Goal: Information Seeking & Learning: Learn about a topic

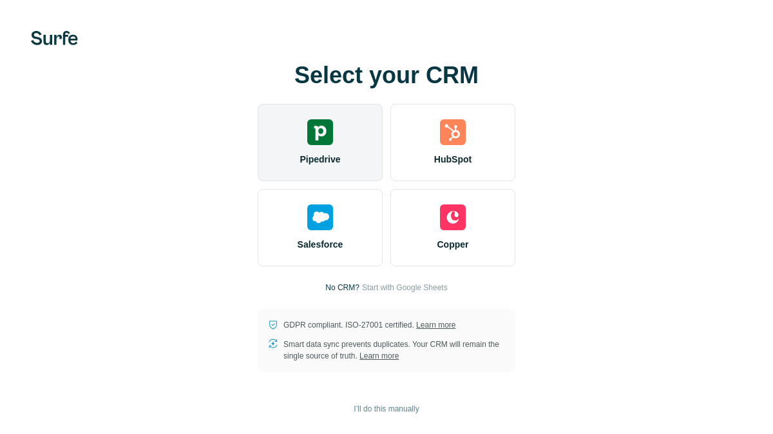
click at [312, 151] on div "Pipedrive" at bounding box center [320, 142] width 125 height 77
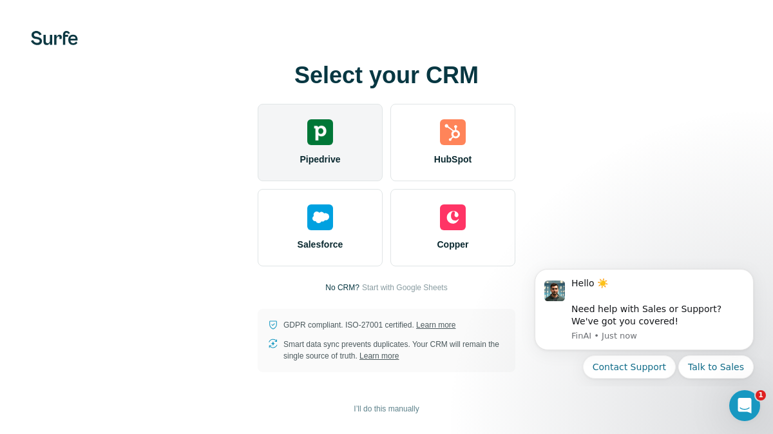
click at [312, 157] on span "Pipedrive" at bounding box center [320, 159] width 41 height 13
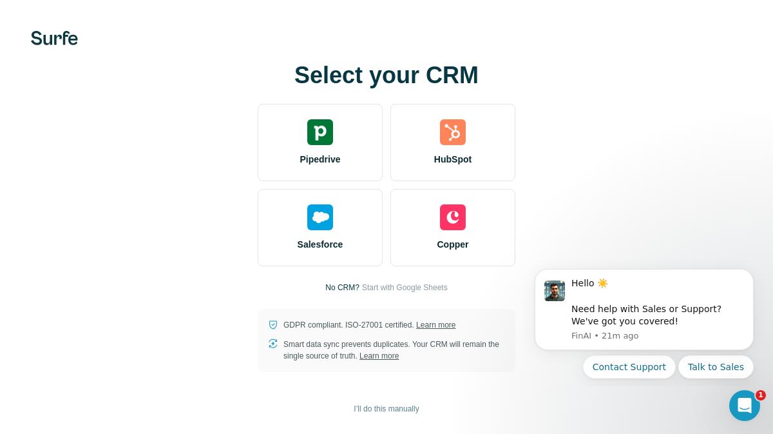
click at [408, 74] on h1 "Select your CRM" at bounding box center [387, 75] width 258 height 26
click at [408, 417] on button "I’ll do this manually" at bounding box center [386, 408] width 83 height 19
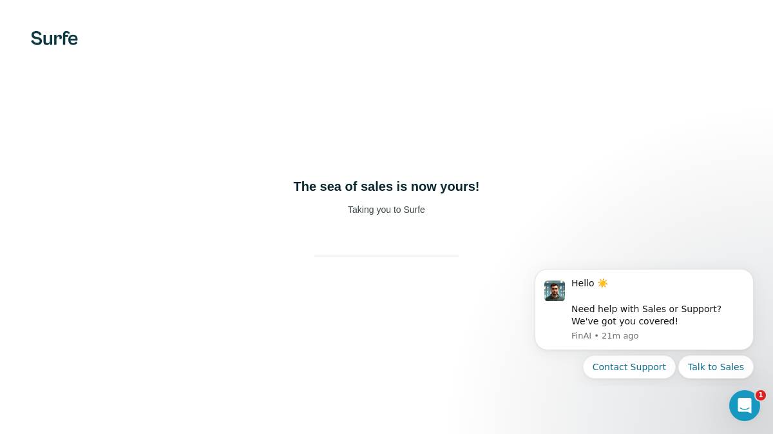
click at [410, 412] on div "The sea of sales is now yours! Taking you to Surfe" at bounding box center [386, 217] width 773 height 434
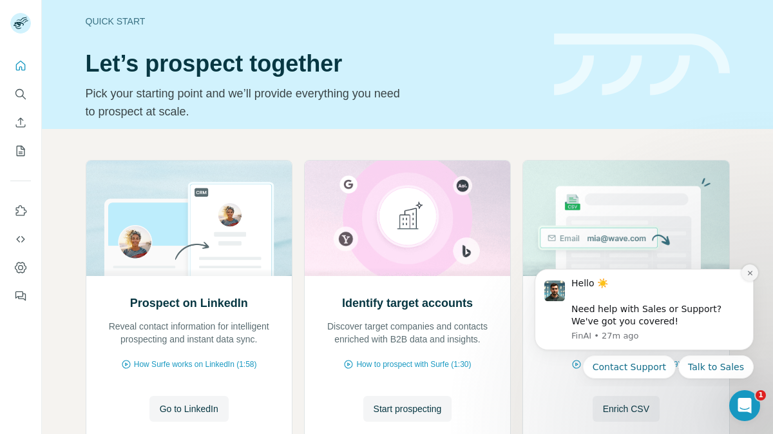
click at [745, 277] on button "Dismiss notification" at bounding box center [750, 272] width 17 height 17
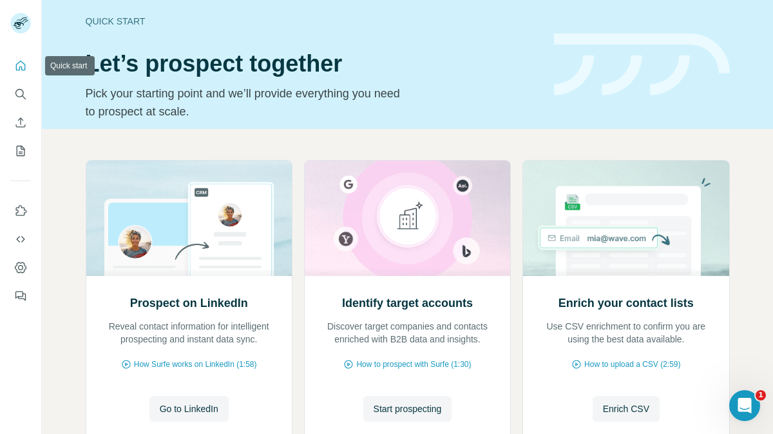
click at [23, 67] on icon "Quick start" at bounding box center [20, 65] width 13 height 13
click at [21, 75] on button "Quick start" at bounding box center [20, 65] width 21 height 23
click at [21, 73] on button "Quick start" at bounding box center [20, 65] width 21 height 23
click at [53, 68] on div "Quick start Let’s prospect together Pick your starting point and we’ll provide …" at bounding box center [407, 64] width 731 height 129
click at [21, 68] on icon "Quick start" at bounding box center [21, 66] width 10 height 10
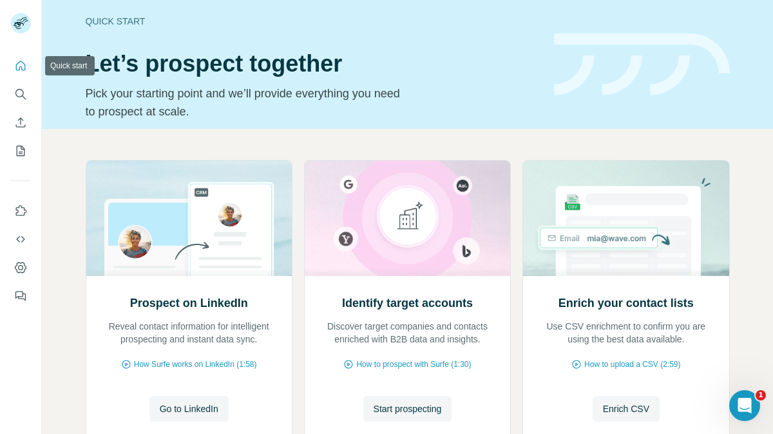
click at [21, 68] on icon "Quick start" at bounding box center [21, 66] width 10 height 10
click at [17, 67] on icon "Quick start" at bounding box center [20, 65] width 13 height 13
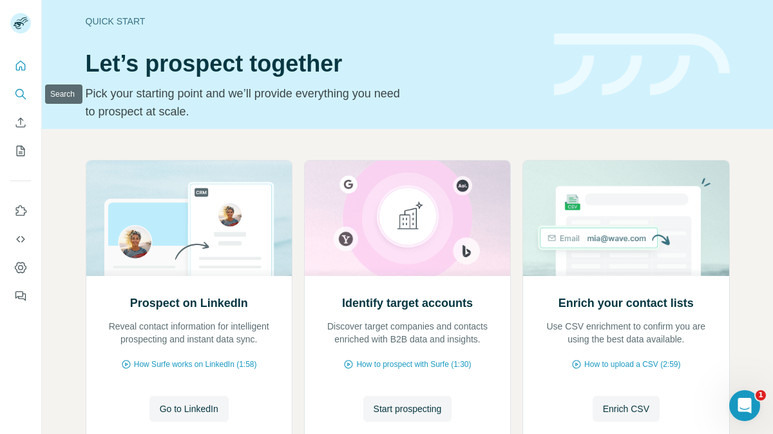
click at [23, 94] on icon "Search" at bounding box center [19, 93] width 8 height 8
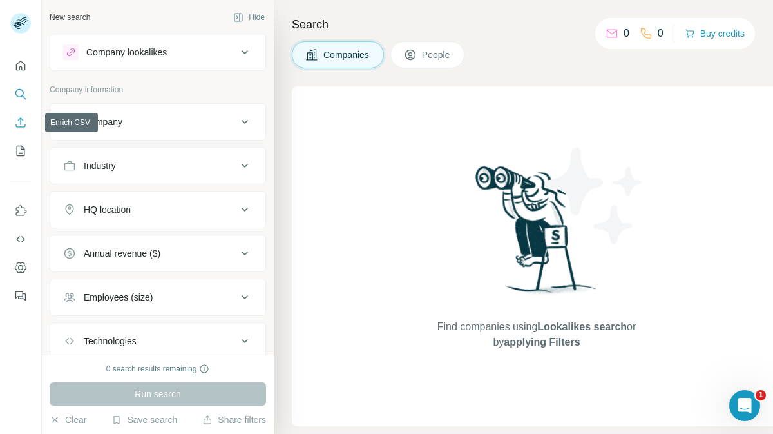
click at [23, 116] on icon "Enrich CSV" at bounding box center [20, 122] width 13 height 13
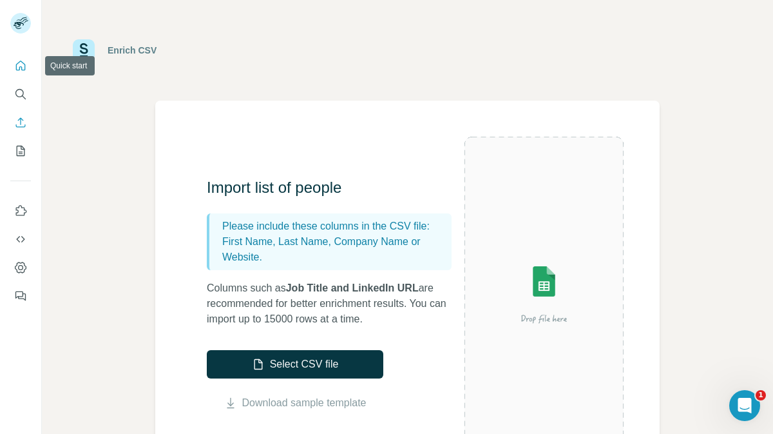
click at [17, 64] on icon "Quick start" at bounding box center [20, 65] width 13 height 13
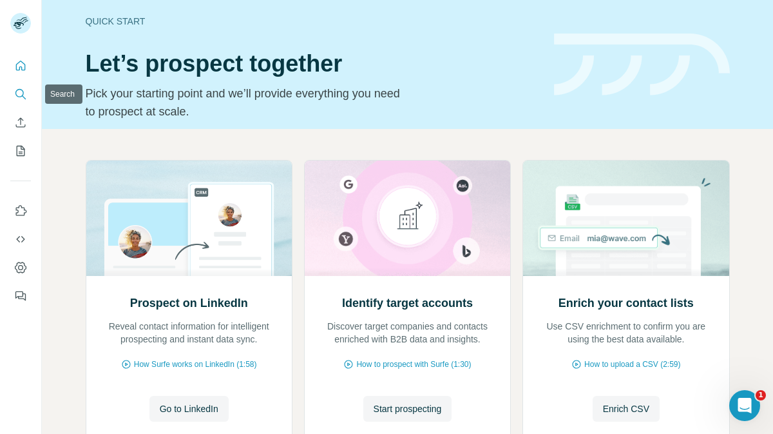
click at [18, 100] on icon "Search" at bounding box center [20, 94] width 13 height 13
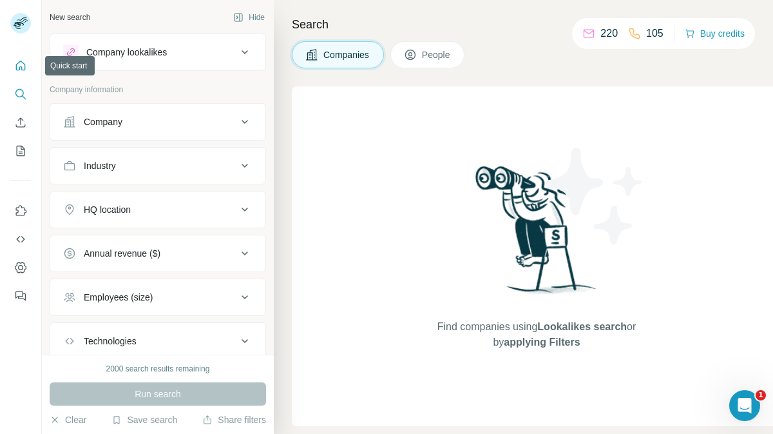
click at [20, 61] on icon "Quick start" at bounding box center [21, 66] width 10 height 10
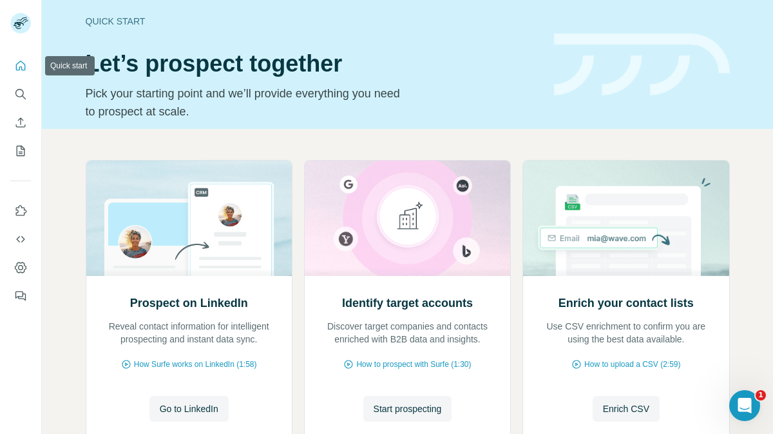
click at [20, 61] on icon "Quick start" at bounding box center [21, 66] width 10 height 10
click at [21, 91] on icon "Search" at bounding box center [20, 94] width 13 height 13
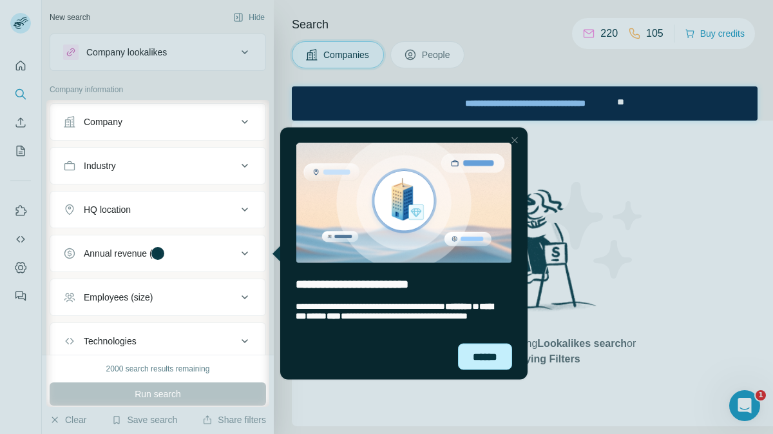
click at [494, 355] on div "******" at bounding box center [485, 356] width 54 height 26
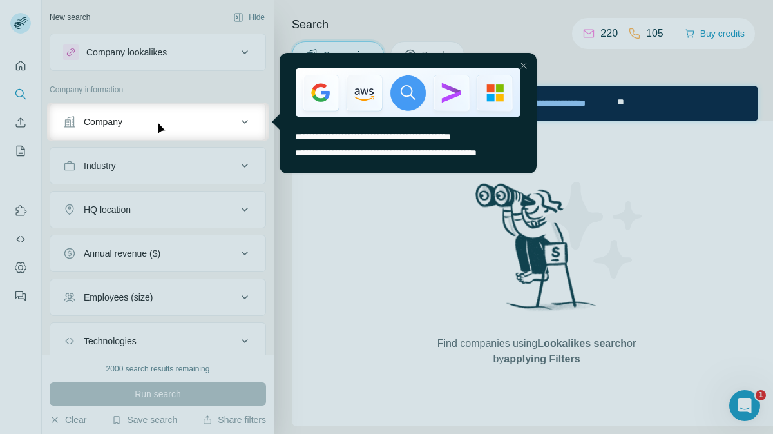
click at [524, 64] on div at bounding box center [523, 65] width 15 height 15
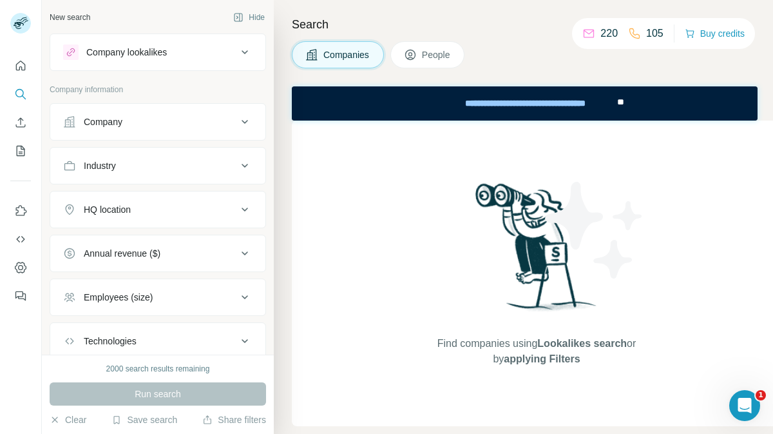
click at [140, 130] on button "Company" at bounding box center [157, 121] width 215 height 31
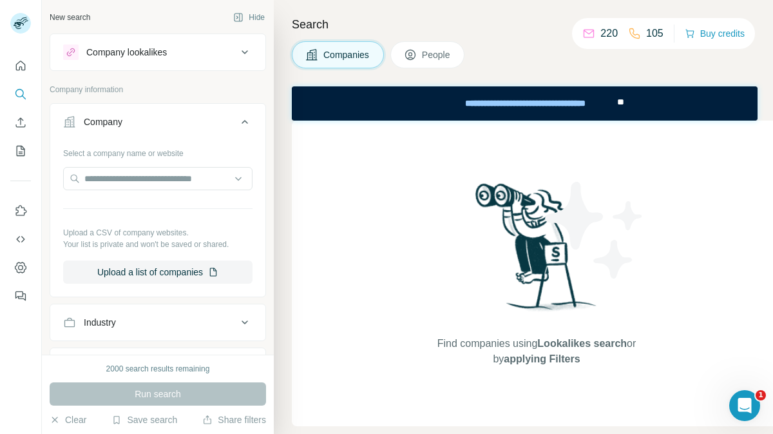
click at [140, 131] on button "Company" at bounding box center [157, 124] width 215 height 36
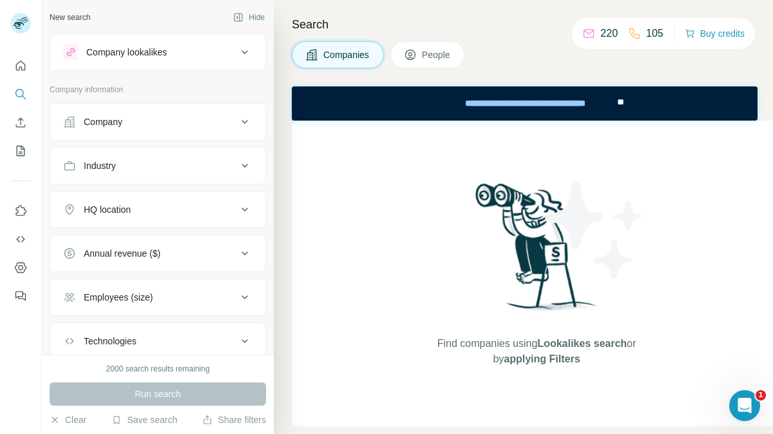
click at [73, 18] on div "New search" at bounding box center [70, 18] width 41 height 12
click at [413, 57] on icon at bounding box center [410, 55] width 6 height 7
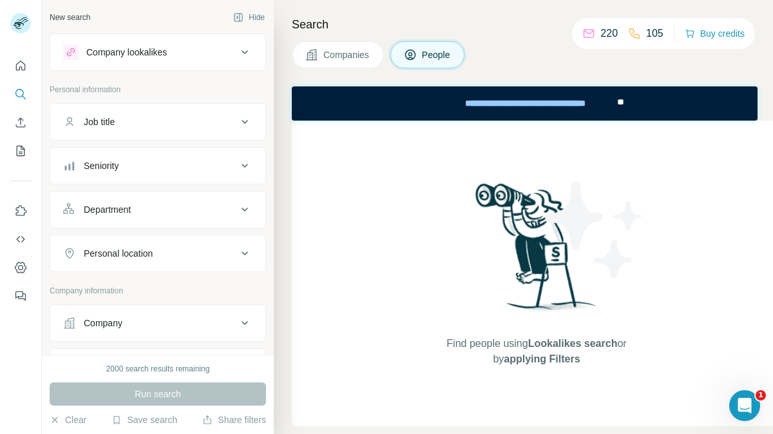
click at [437, 56] on span "People" at bounding box center [437, 54] width 30 height 13
click at [189, 117] on div "Job title" at bounding box center [150, 121] width 174 height 13
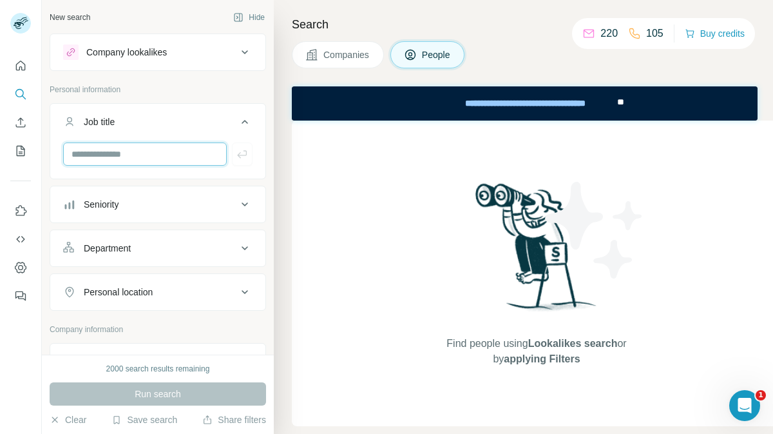
click at [160, 153] on input "text" at bounding box center [145, 153] width 164 height 23
type input "**"
click at [222, 126] on div "Job title" at bounding box center [150, 121] width 174 height 13
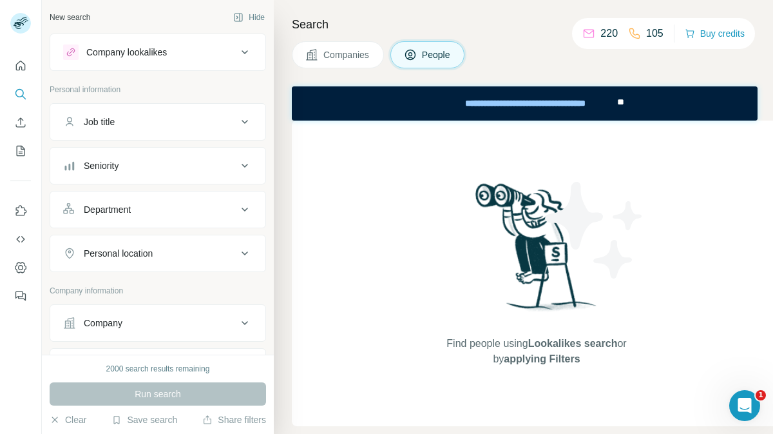
click at [224, 128] on div "Job title" at bounding box center [150, 121] width 174 height 13
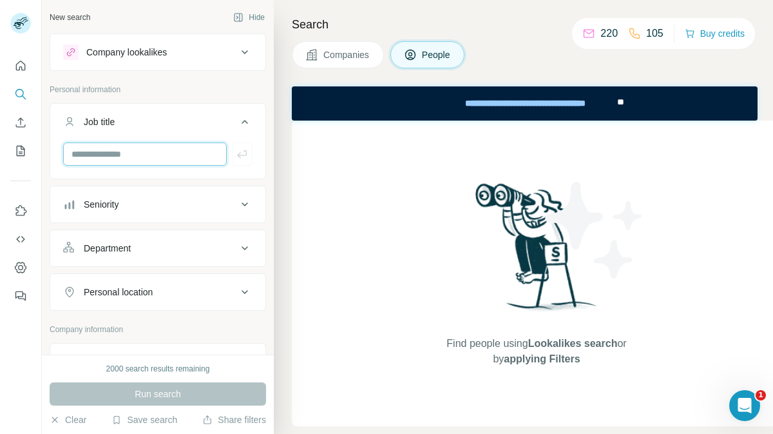
click at [218, 159] on input "text" at bounding box center [145, 153] width 164 height 23
type input "**"
click at [245, 163] on button "button" at bounding box center [242, 153] width 21 height 23
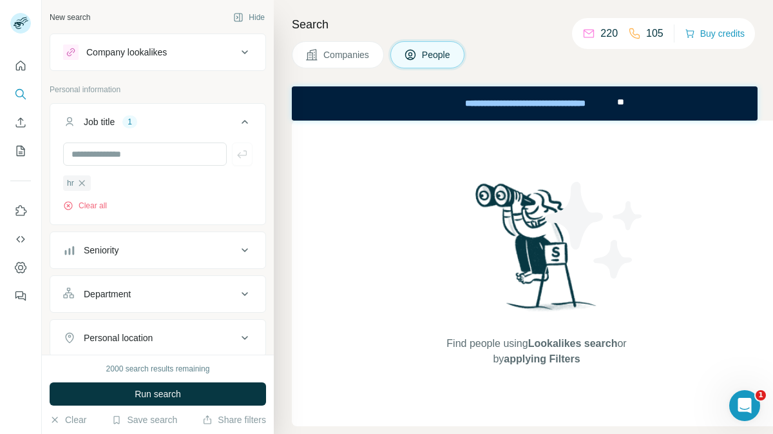
click at [110, 56] on div "Company lookalikes" at bounding box center [126, 52] width 81 height 13
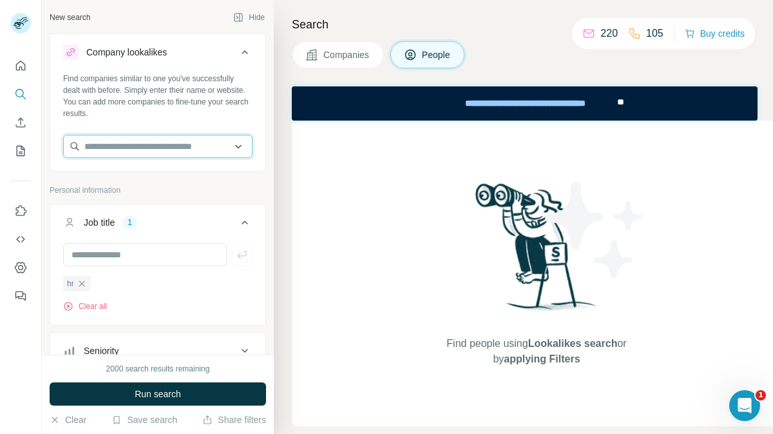
click at [140, 146] on input "text" at bounding box center [157, 146] width 189 height 23
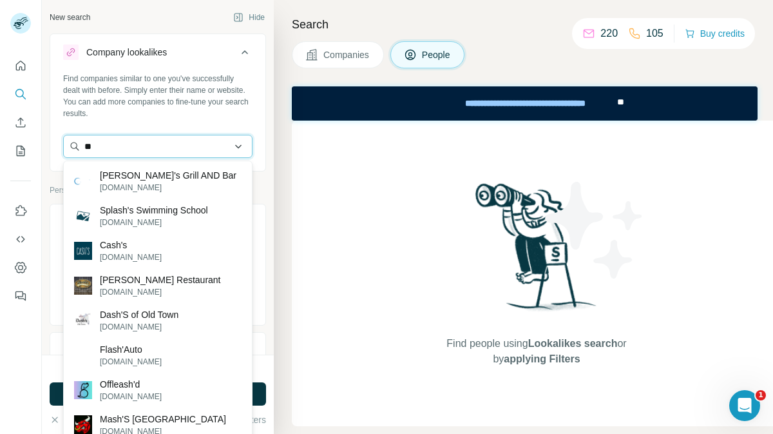
type input "*"
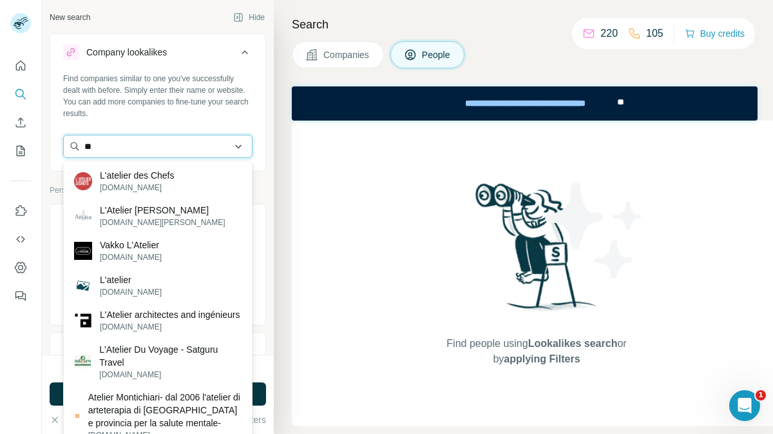
type input "*"
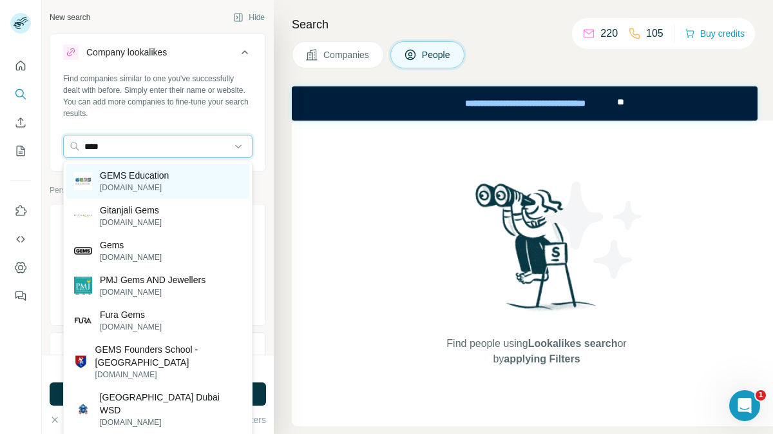
type input "****"
click at [98, 180] on div "GEMS Education gemseducation.com" at bounding box center [121, 181] width 95 height 24
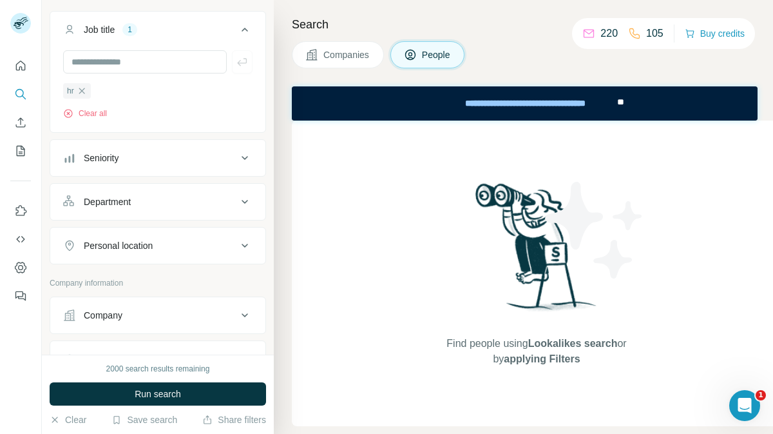
scroll to position [250, 0]
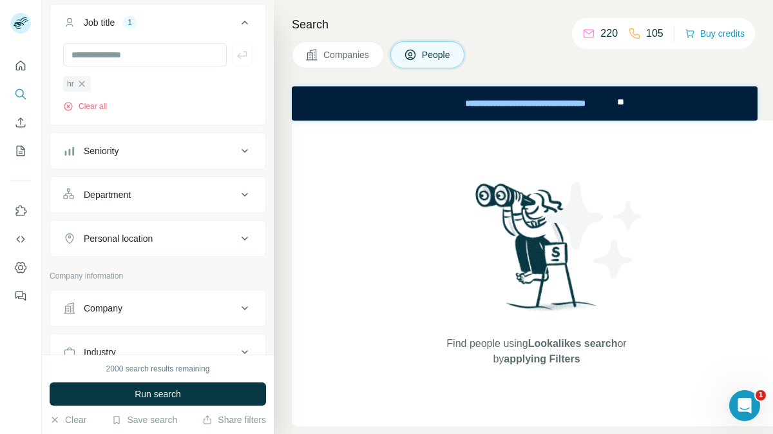
click at [175, 155] on div "Seniority" at bounding box center [150, 150] width 174 height 13
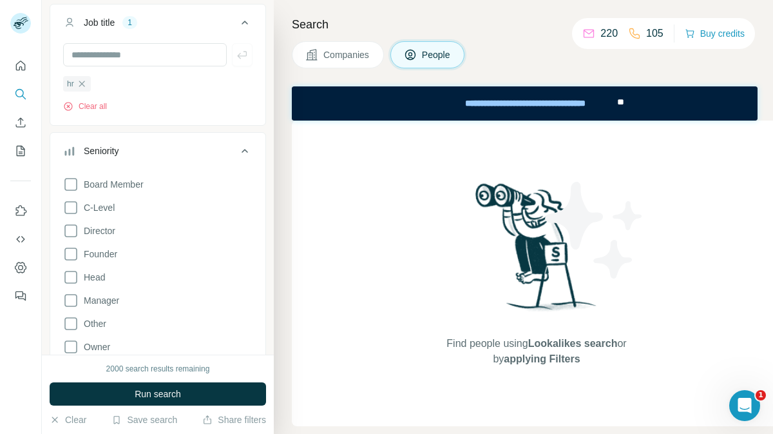
click at [144, 156] on div "Seniority" at bounding box center [150, 150] width 174 height 13
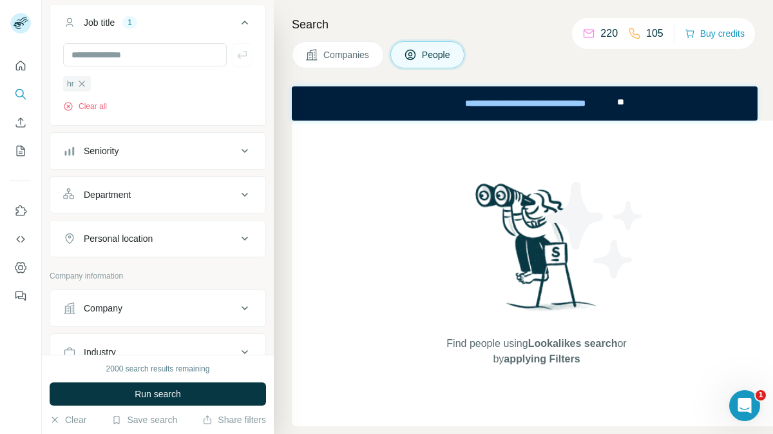
click at [140, 199] on div "Department" at bounding box center [150, 194] width 174 height 13
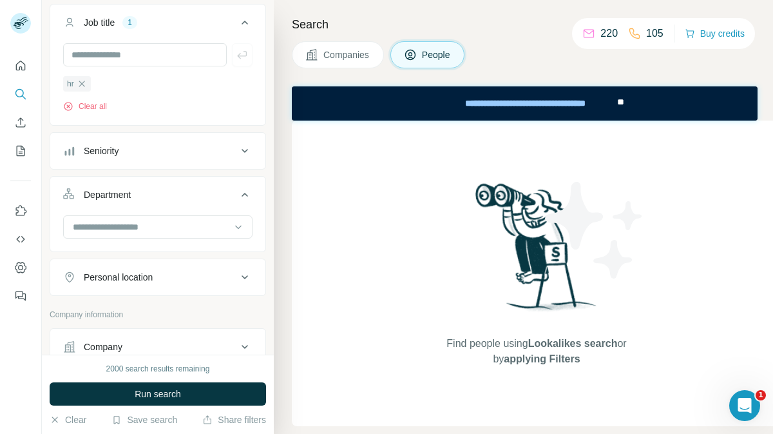
click at [140, 199] on div "Department" at bounding box center [150, 194] width 174 height 13
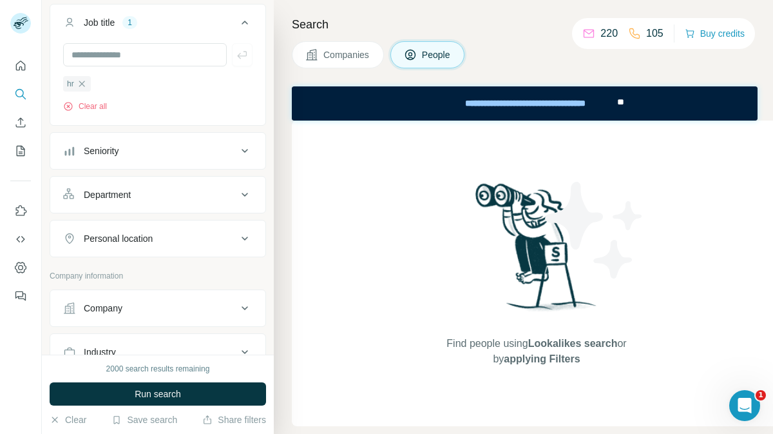
click at [140, 199] on div "Department" at bounding box center [150, 194] width 174 height 13
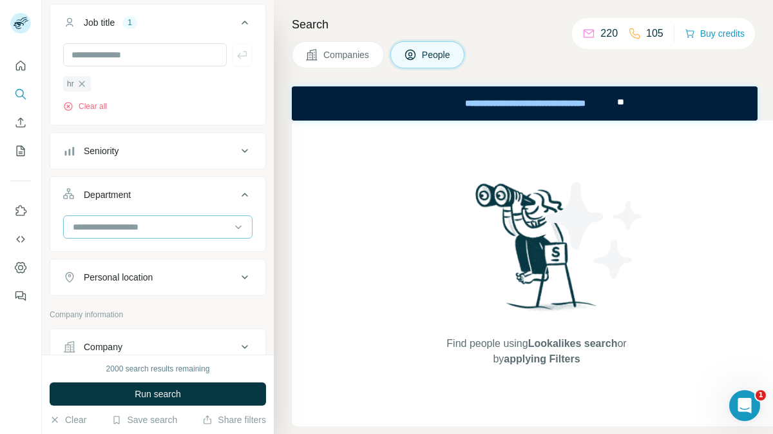
click at [144, 235] on div at bounding box center [151, 227] width 159 height 22
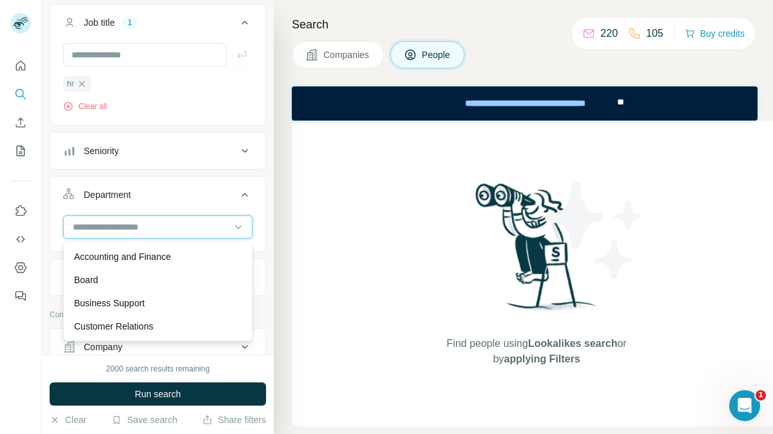
click at [144, 229] on input at bounding box center [151, 227] width 159 height 14
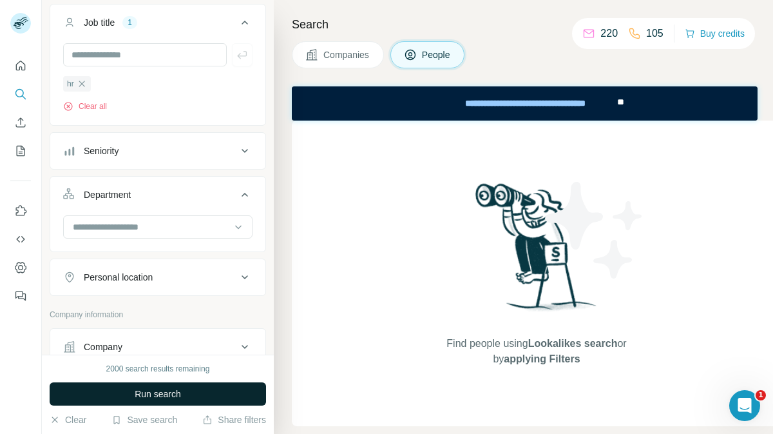
click at [155, 390] on span "Run search" at bounding box center [158, 393] width 46 height 13
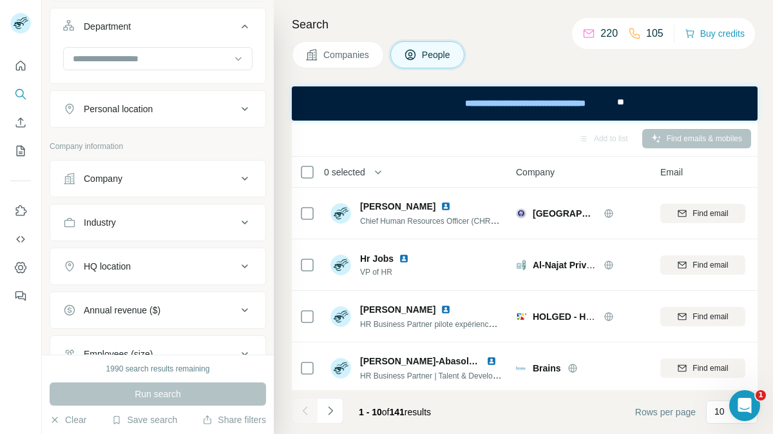
scroll to position [653, 0]
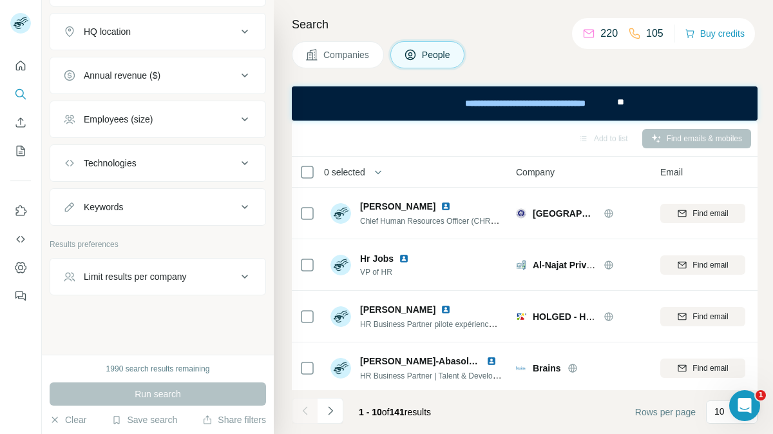
click at [537, 40] on div "Search Companies People Add to list Find emails & mobiles 0 selected People Com…" at bounding box center [523, 217] width 499 height 434
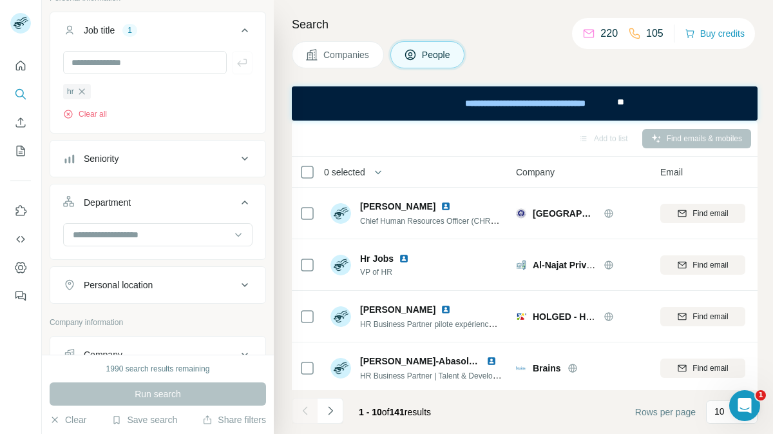
scroll to position [0, 0]
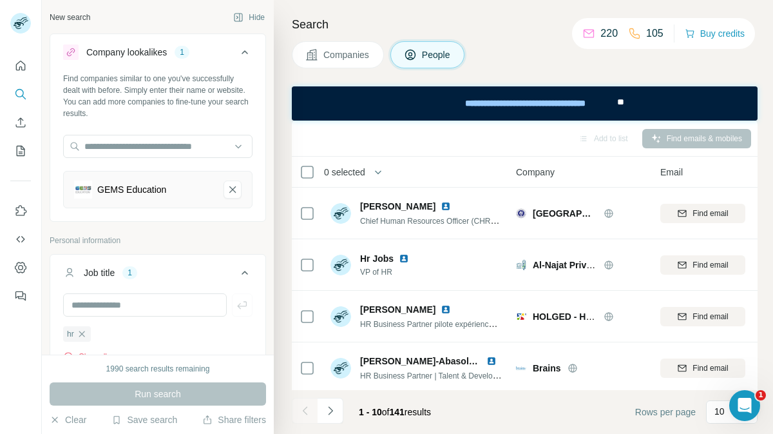
click at [363, 8] on div "Search Companies People Add to list Find emails & mobiles 0 selected People Com…" at bounding box center [523, 217] width 499 height 434
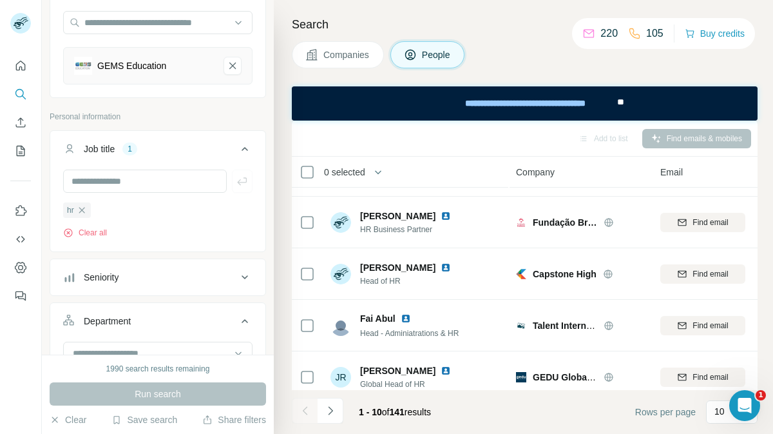
scroll to position [169, 0]
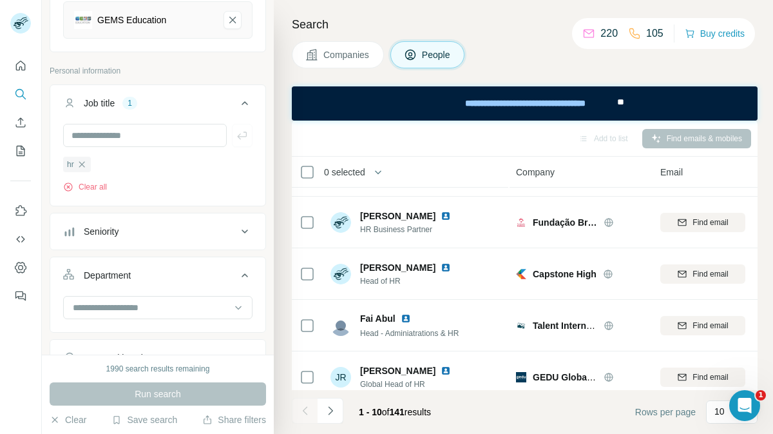
click at [686, 62] on div "Companies People" at bounding box center [525, 54] width 466 height 27
